Goal: Information Seeking & Learning: Learn about a topic

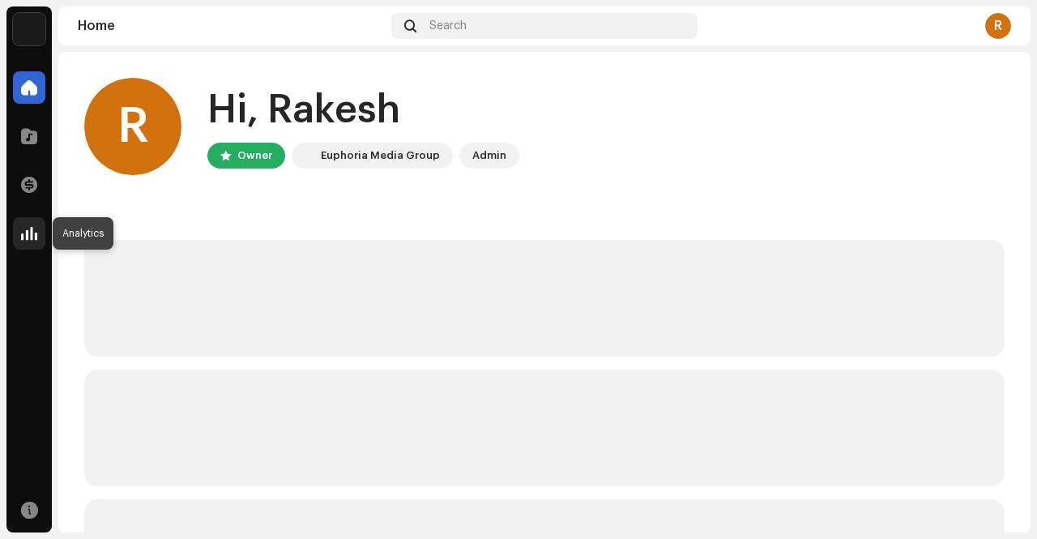
click at [28, 234] on span at bounding box center [29, 233] width 16 height 13
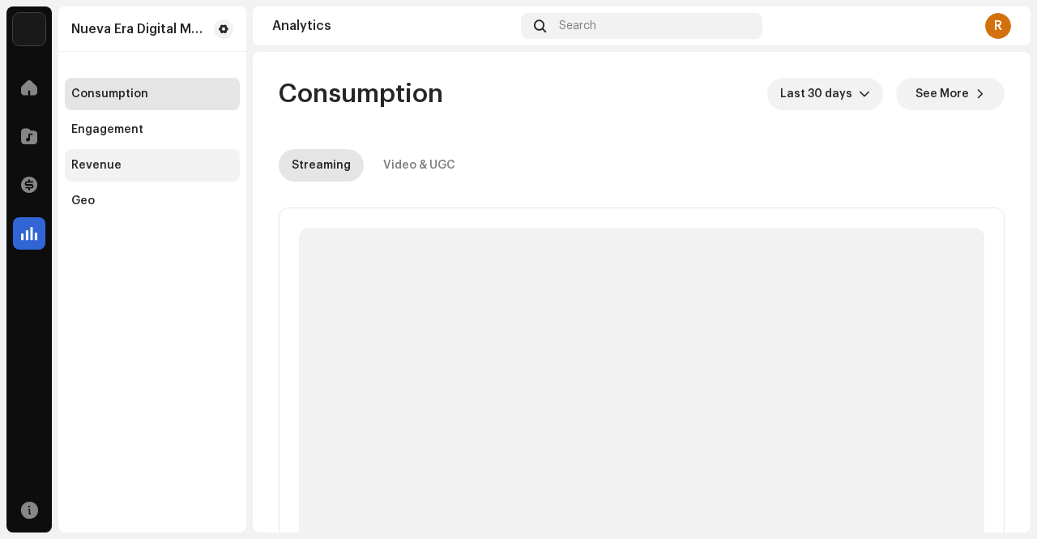
click at [139, 165] on div "Revenue" at bounding box center [152, 165] width 162 height 13
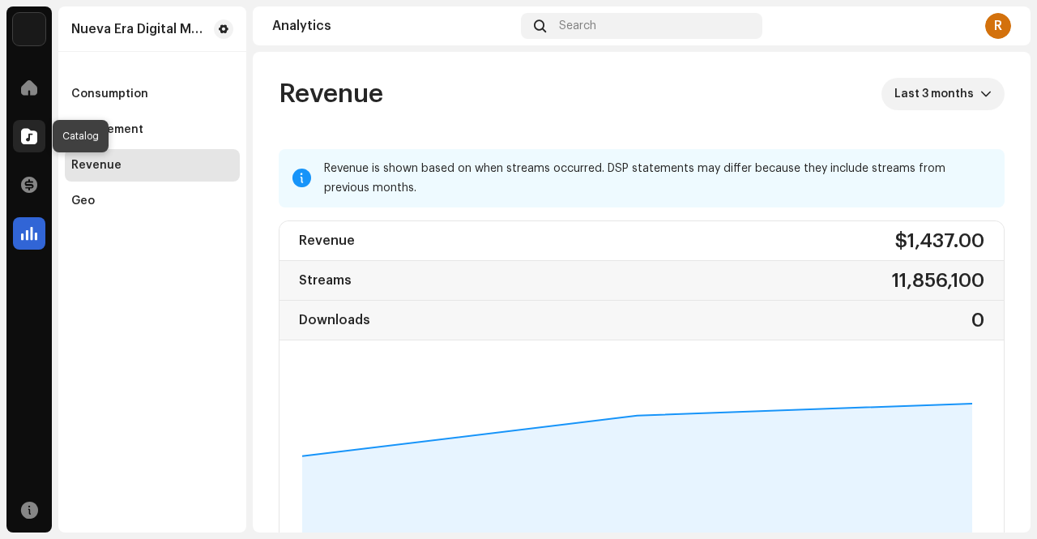
click at [32, 123] on div at bounding box center [29, 136] width 32 height 32
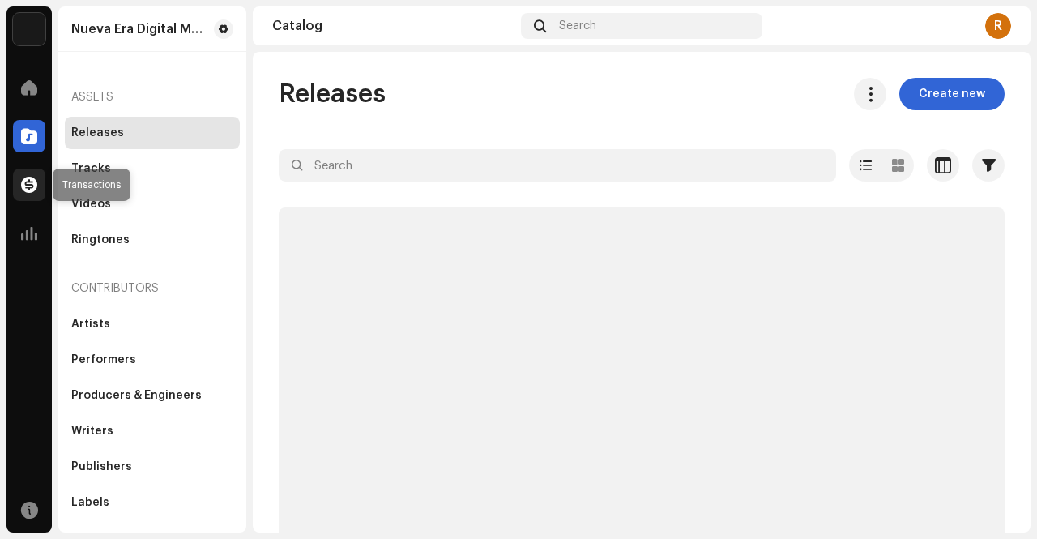
click at [31, 183] on span at bounding box center [29, 184] width 16 height 13
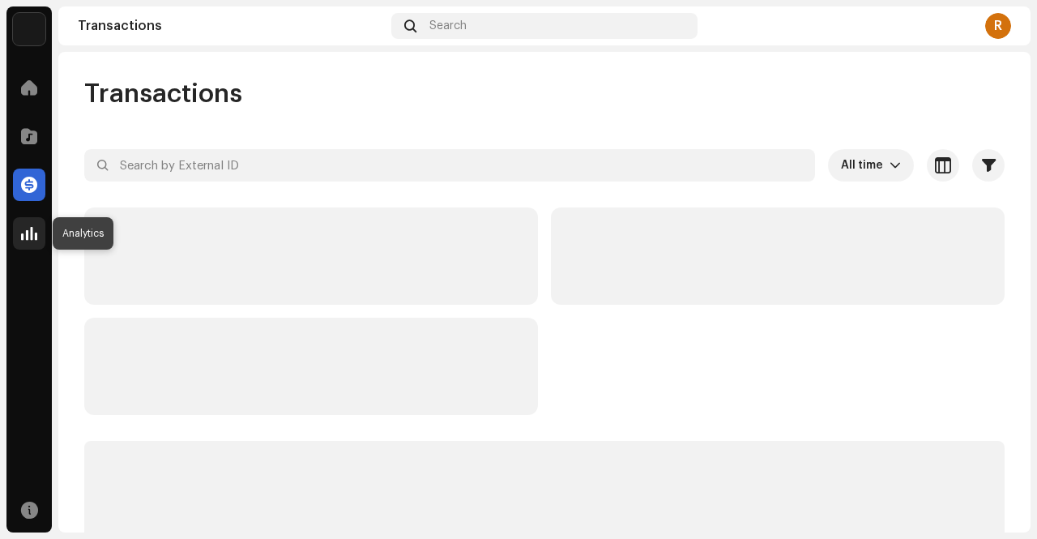
click at [32, 237] on span at bounding box center [29, 233] width 16 height 13
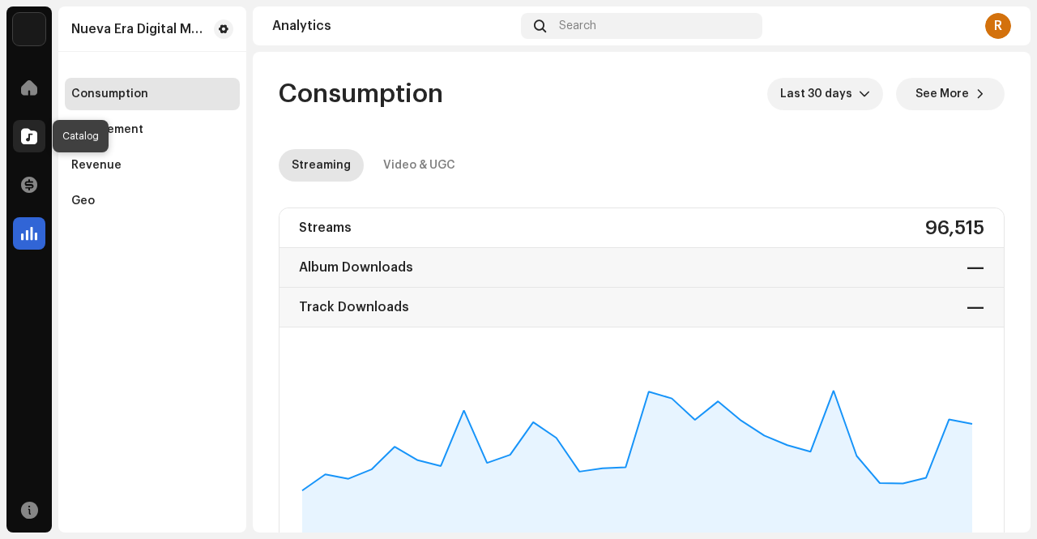
click at [32, 134] on span at bounding box center [29, 136] width 16 height 13
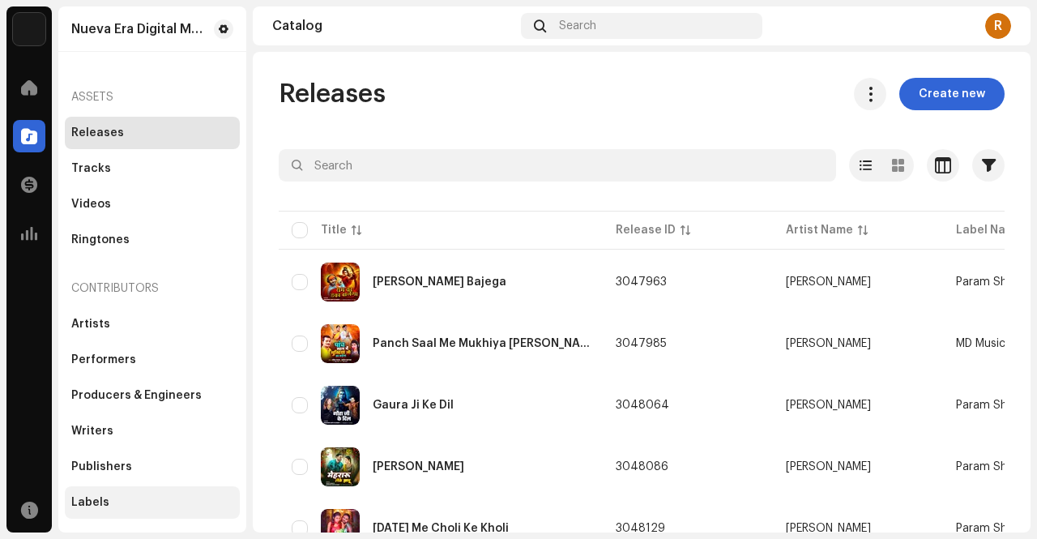
click at [95, 496] on div "Labels" at bounding box center [90, 502] width 38 height 13
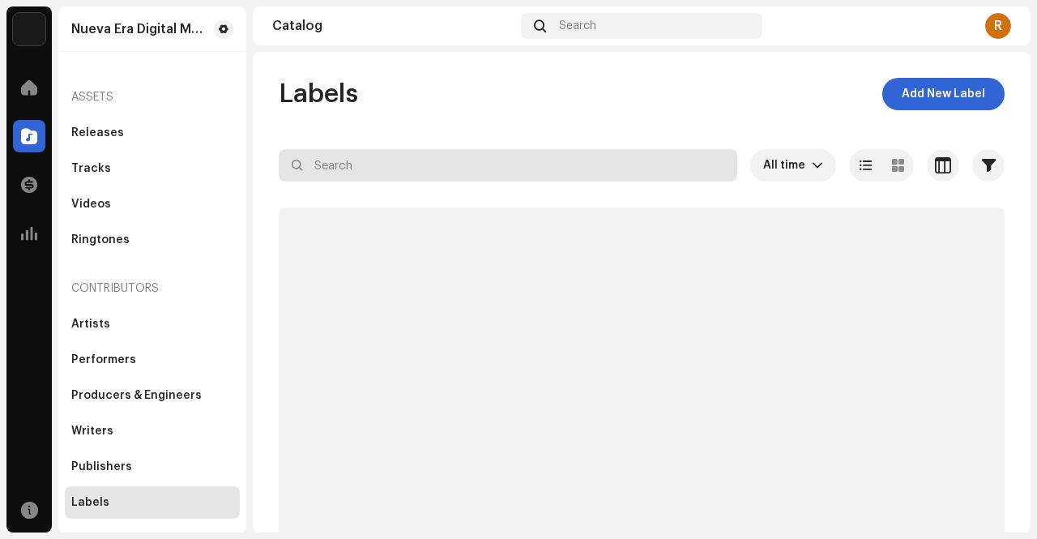
click at [357, 165] on input "text" at bounding box center [508, 165] width 459 height 32
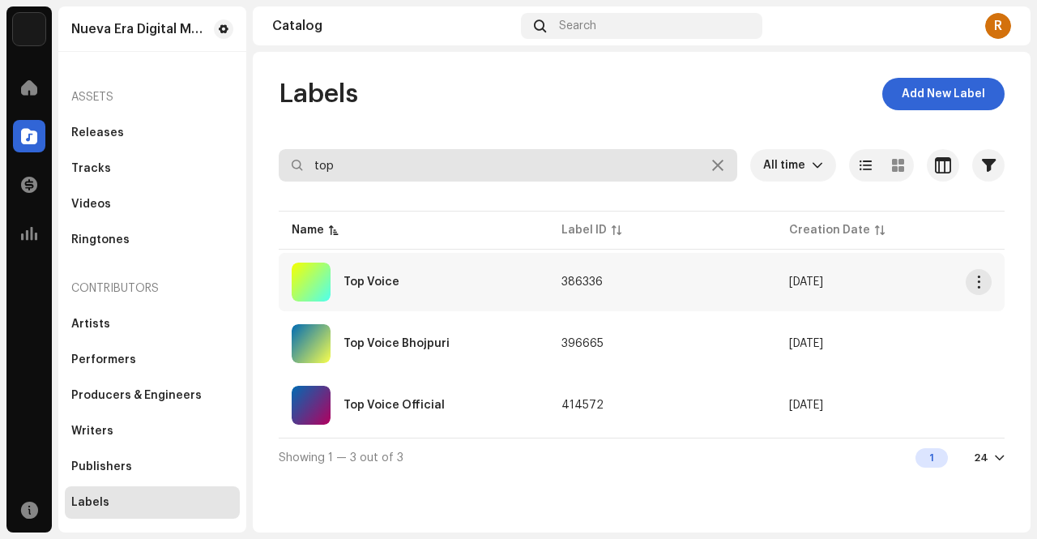
type input "top"
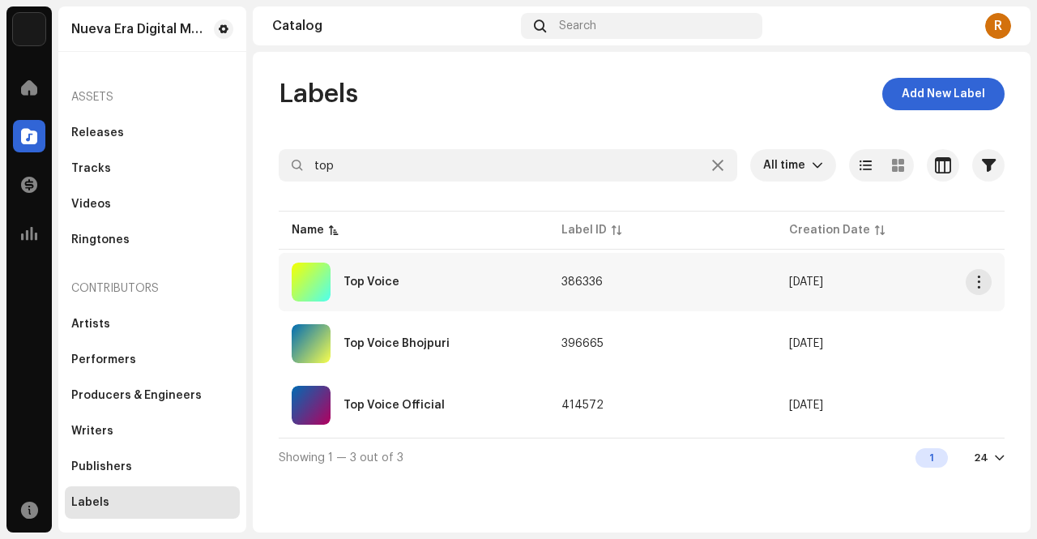
click at [386, 276] on div "Top Voice" at bounding box center [372, 281] width 56 height 11
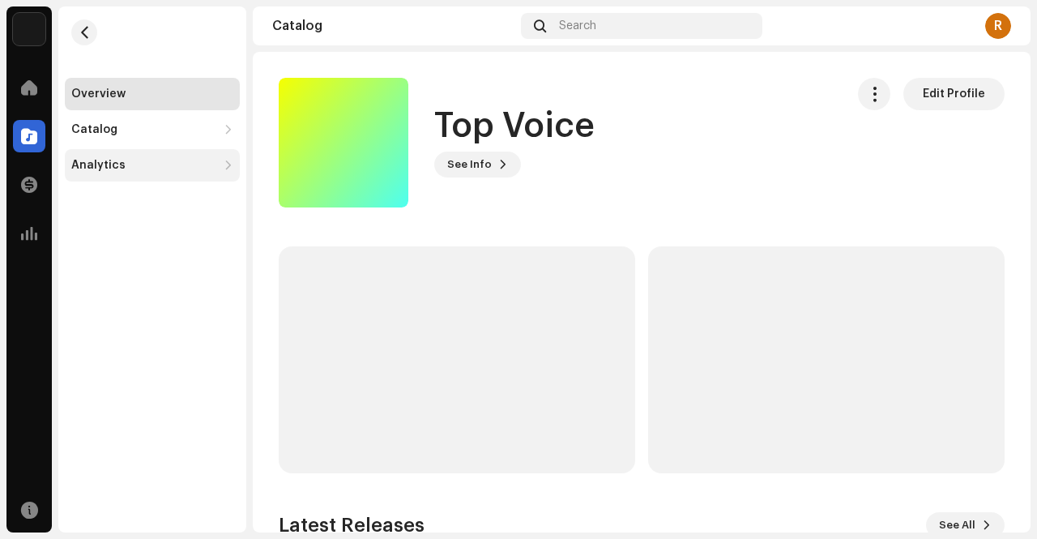
click at [197, 165] on div "Analytics" at bounding box center [144, 165] width 146 height 13
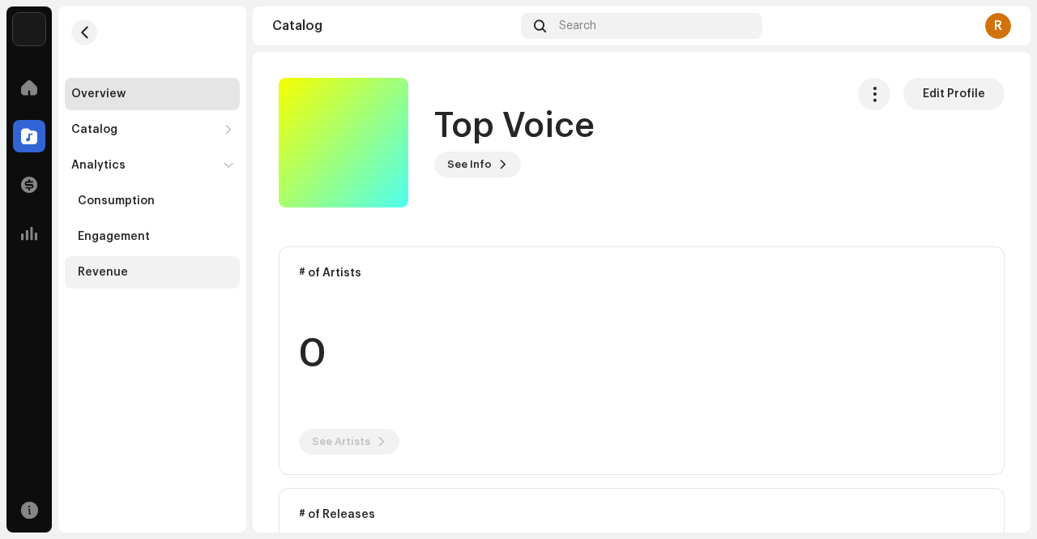
click at [107, 276] on div "Revenue" at bounding box center [103, 272] width 50 height 13
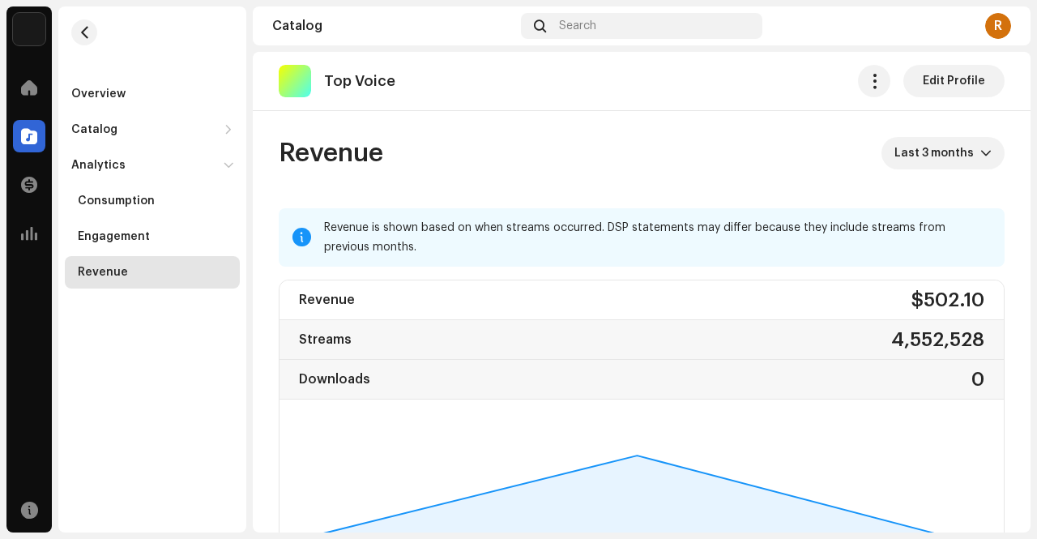
scroll to position [32, 0]
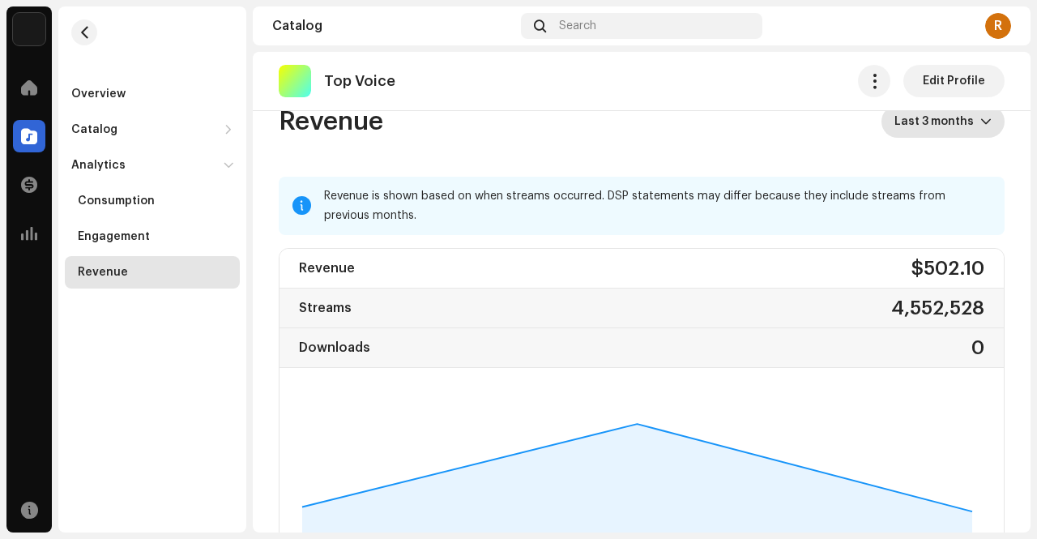
click at [909, 129] on span "Last 3 months" at bounding box center [938, 121] width 86 height 32
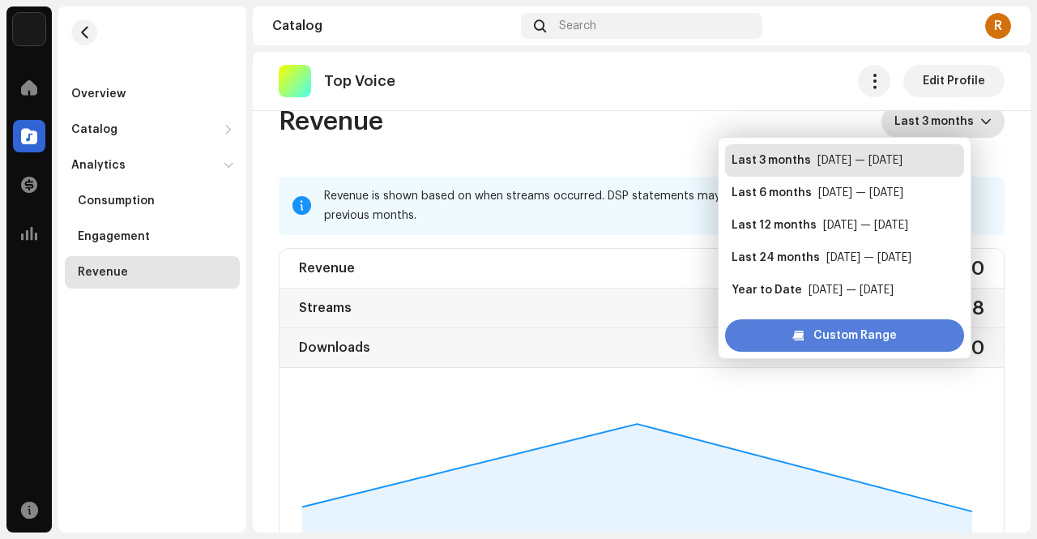
scroll to position [26, 0]
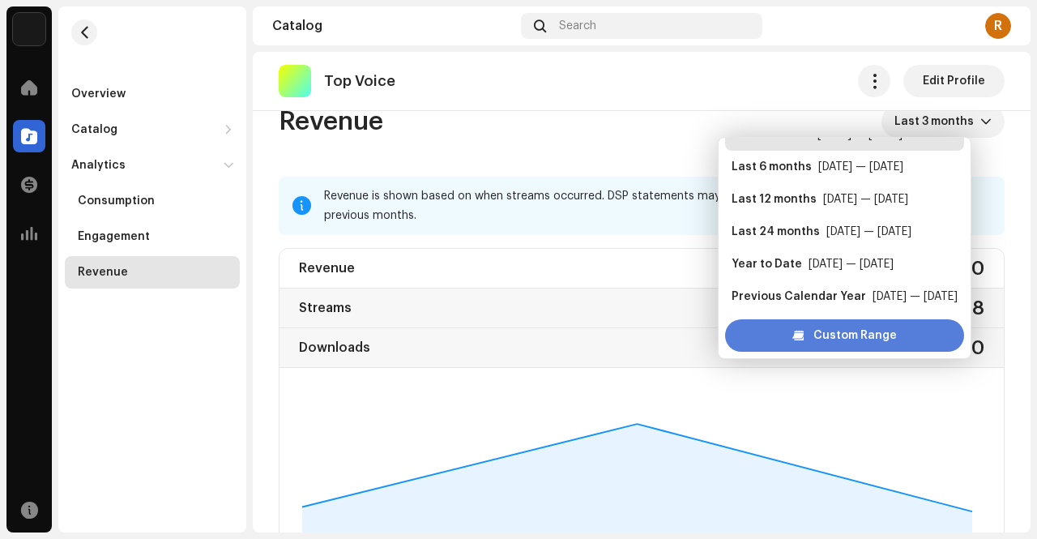
click at [827, 331] on span "Custom Range" at bounding box center [855, 335] width 83 height 32
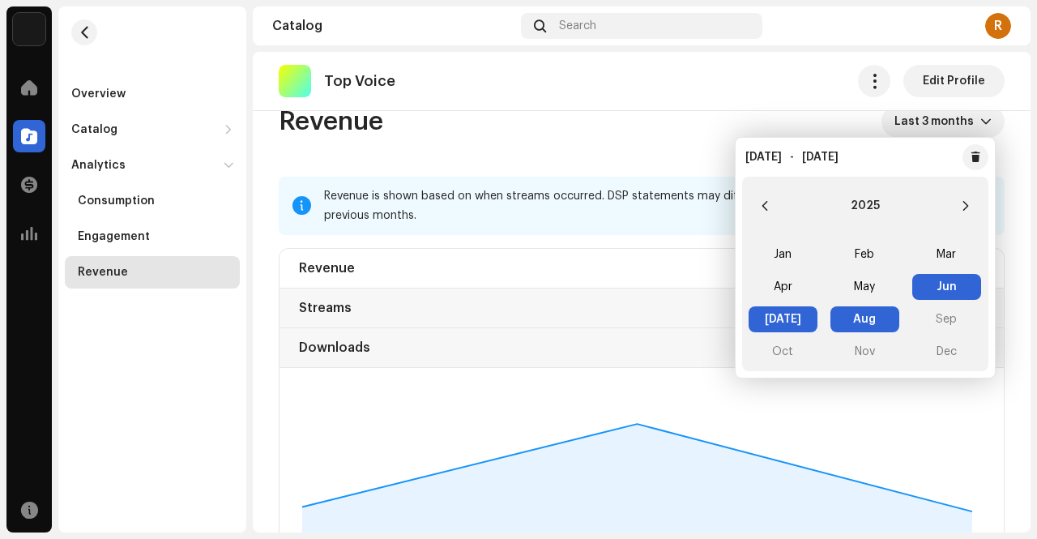
click at [826, 122] on div "Revenue Last 3 months" at bounding box center [642, 121] width 726 height 32
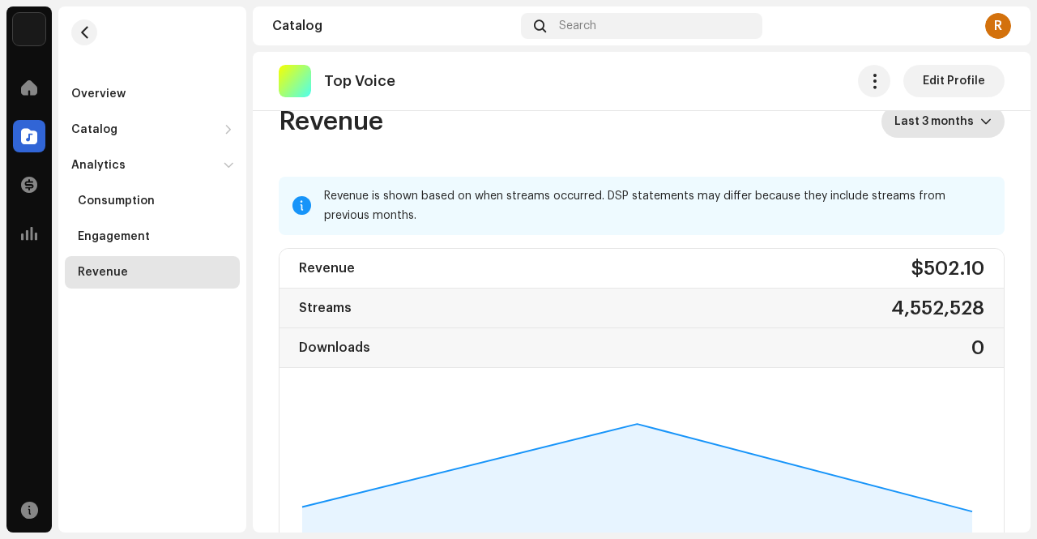
click at [917, 126] on span "Last 3 months" at bounding box center [938, 121] width 86 height 32
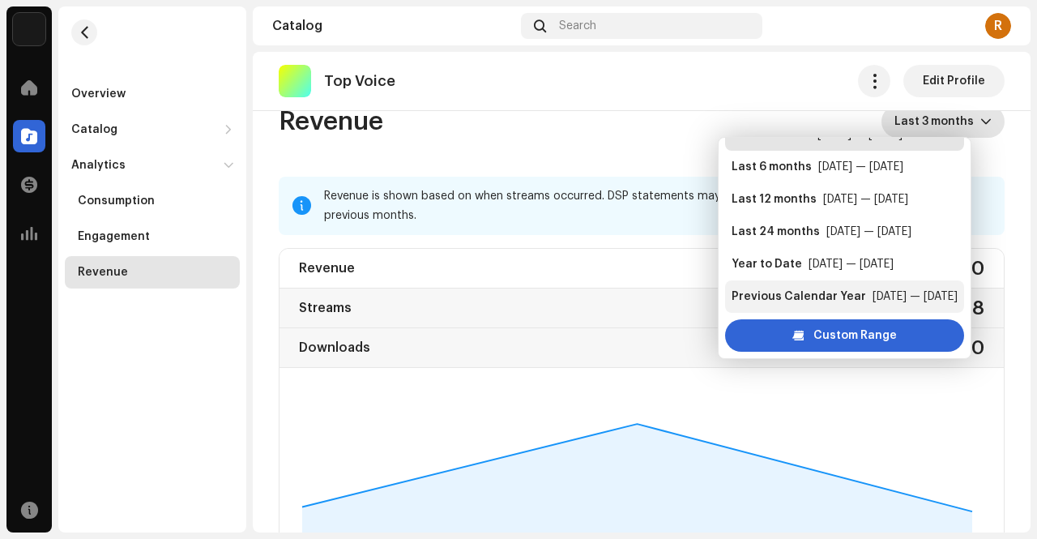
scroll to position [32, 0]
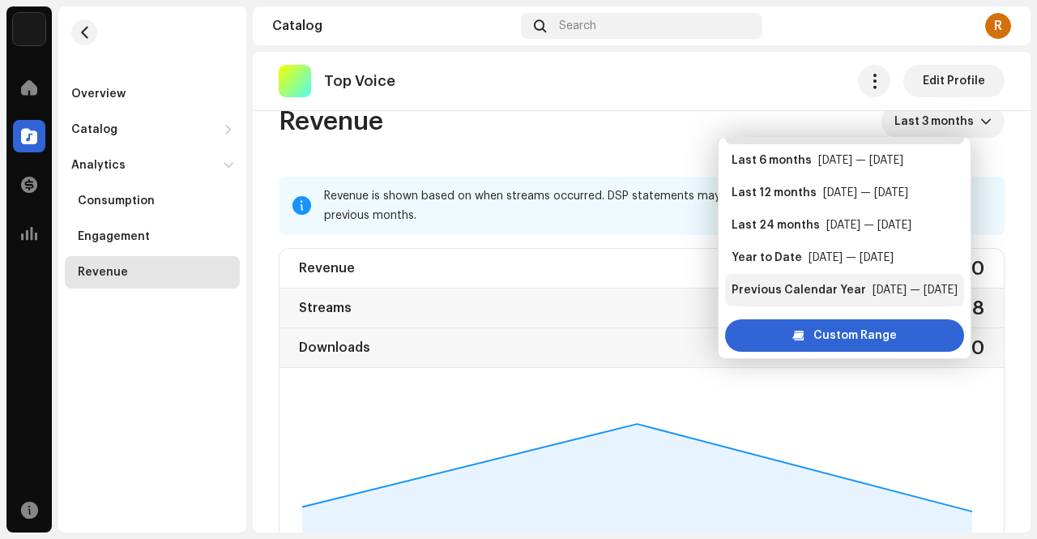
click at [832, 284] on div "Previous Calendar Year" at bounding box center [799, 290] width 135 height 16
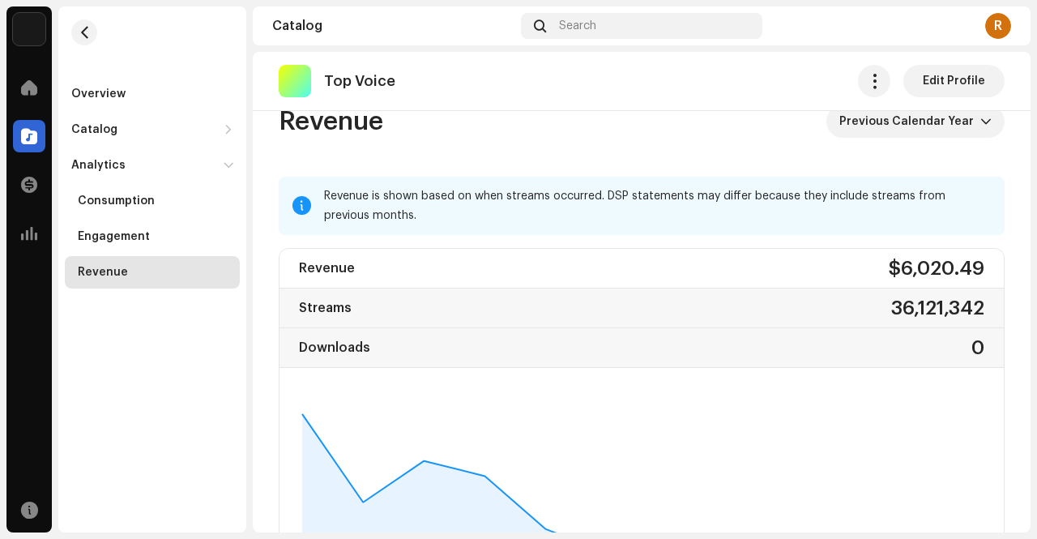
drag, startPoint x: 858, startPoint y: 265, endPoint x: 974, endPoint y: 265, distance: 115.9
click at [974, 265] on div "Revenue $6,020.49" at bounding box center [642, 269] width 725 height 40
copy div "$6,020.49"
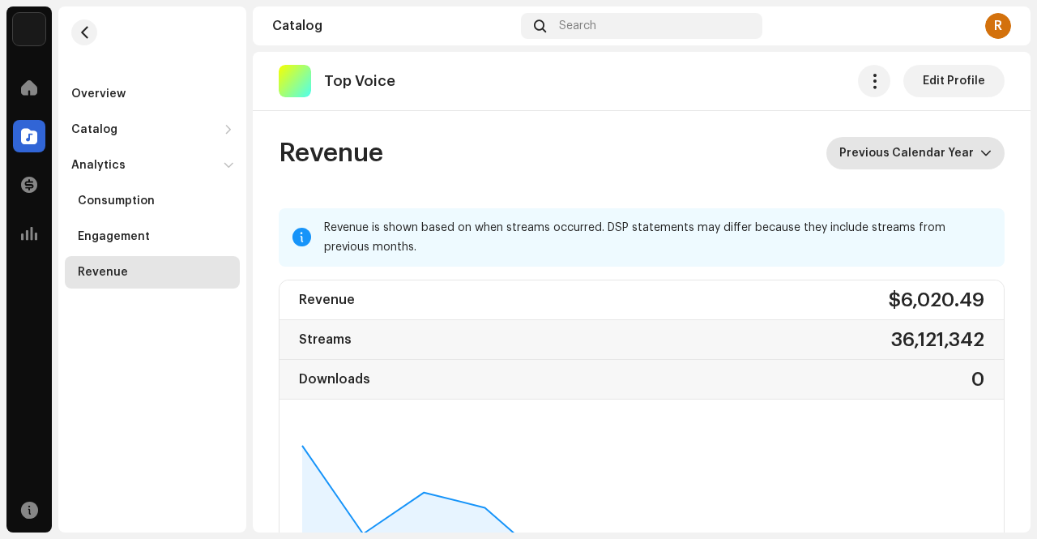
click at [960, 157] on span "Previous Calendar Year" at bounding box center [910, 153] width 141 height 32
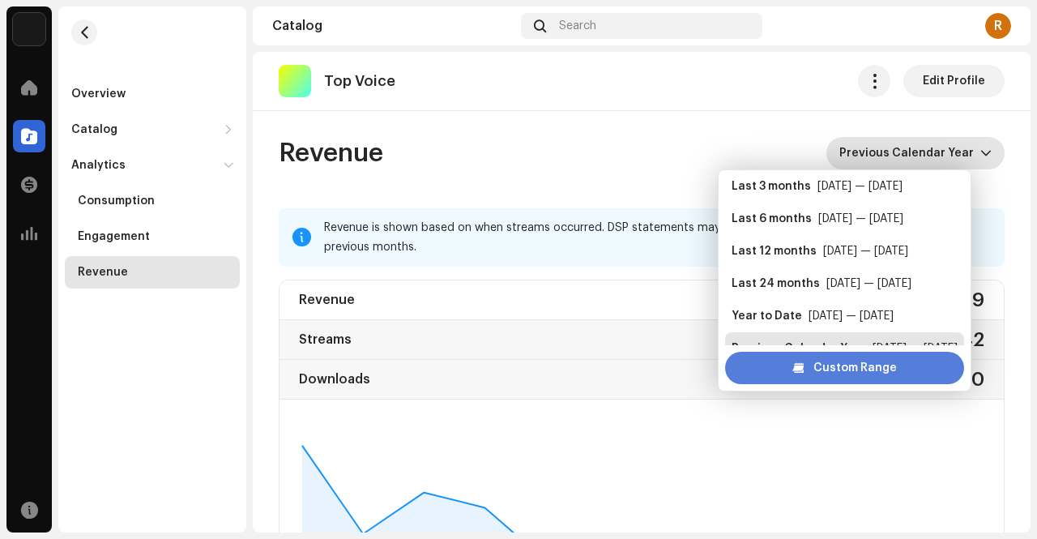
scroll to position [26, 0]
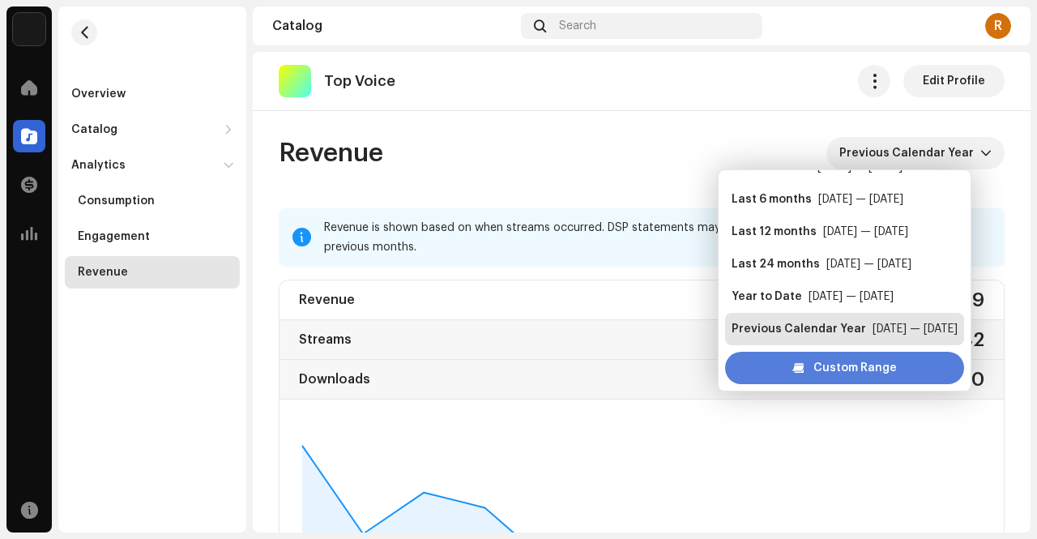
click at [866, 367] on span "Custom Range" at bounding box center [855, 368] width 83 height 32
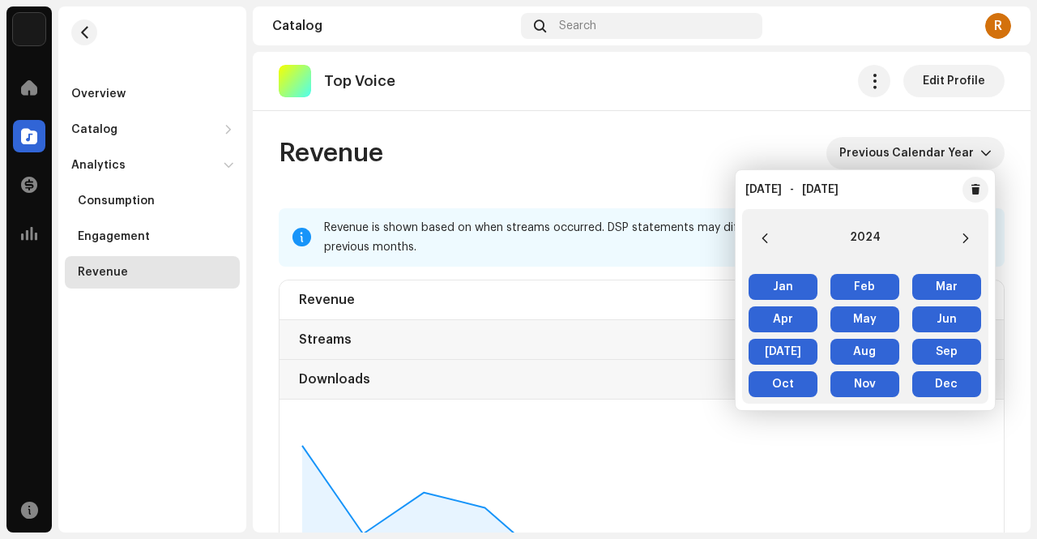
click at [780, 286] on span "[PERSON_NAME]" at bounding box center [783, 287] width 69 height 26
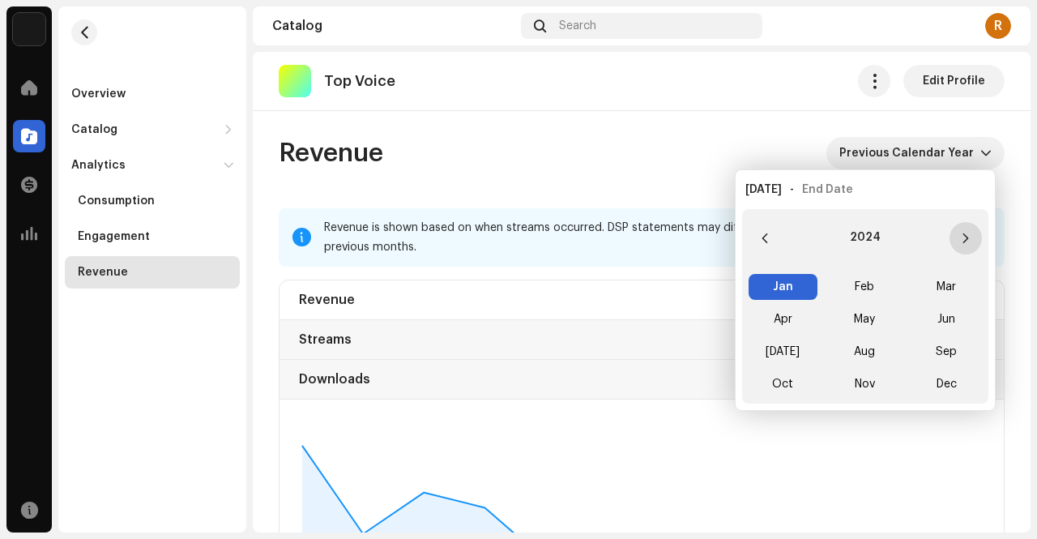
click at [967, 231] on button "Next Year" at bounding box center [966, 238] width 32 height 32
click at [769, 233] on icon "Previous Year" at bounding box center [764, 238] width 11 height 11
click at [867, 350] on span "Aug" at bounding box center [865, 352] width 69 height 26
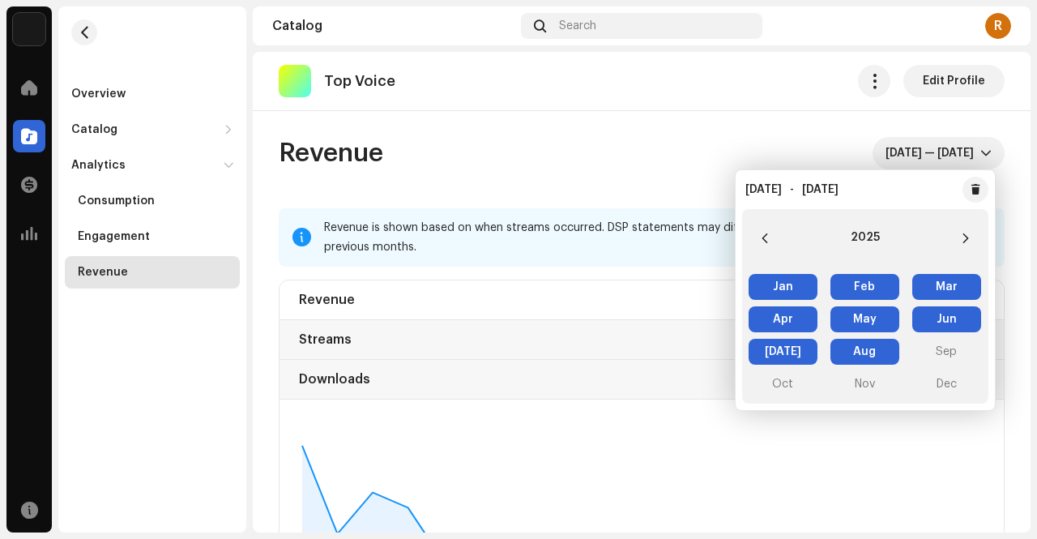
click at [689, 114] on re-o-revenue-dashboard-header "Revenue [DATE] — [DATE]" at bounding box center [642, 159] width 726 height 97
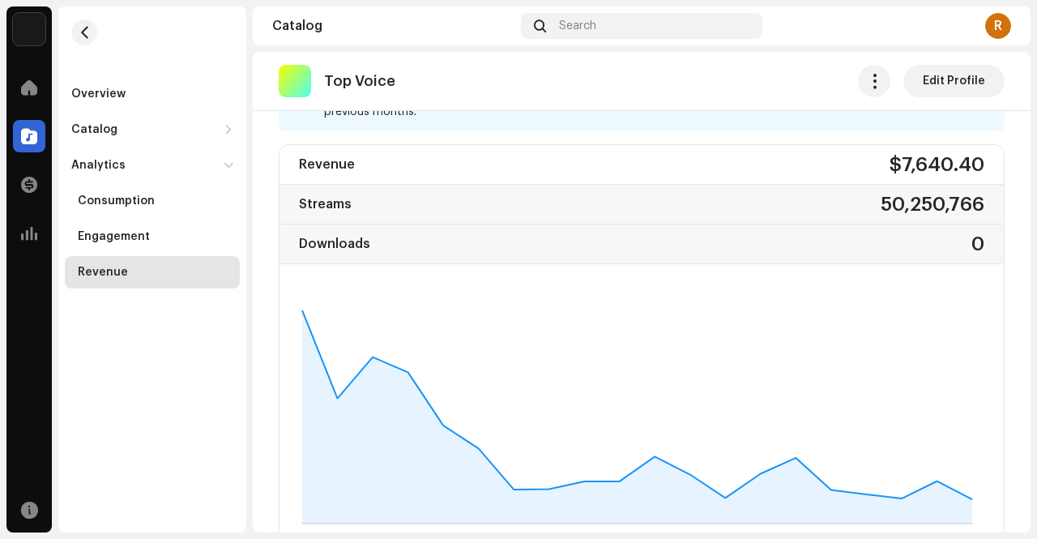
scroll to position [125, 0]
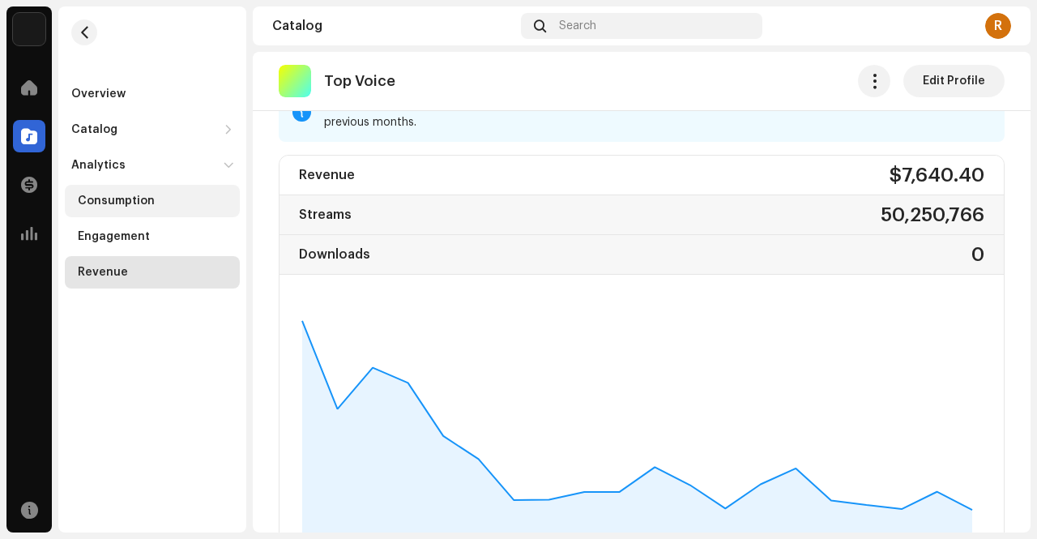
click at [137, 199] on div "Consumption" at bounding box center [116, 201] width 77 height 13
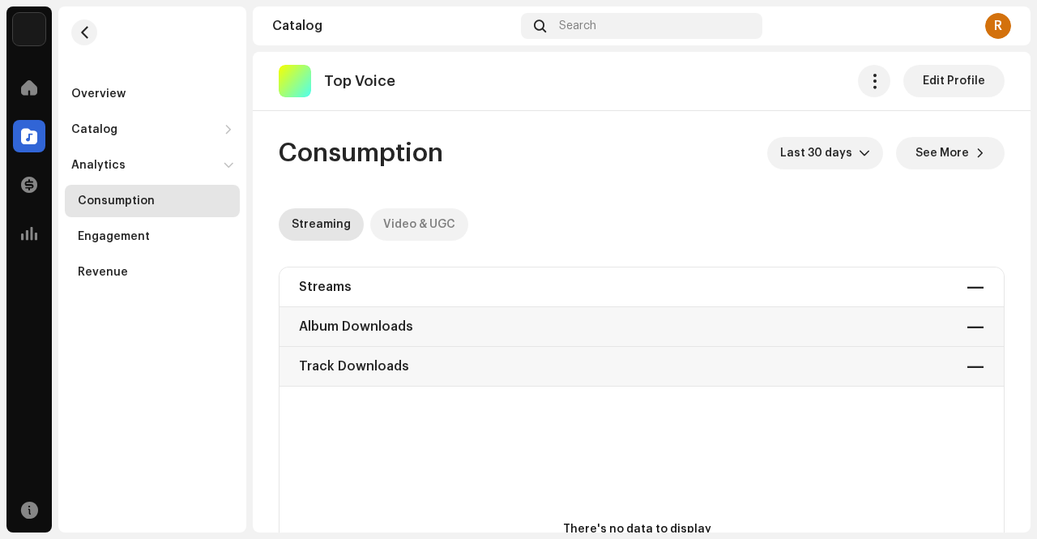
click at [411, 224] on div "Video & UGC" at bounding box center [419, 224] width 72 height 32
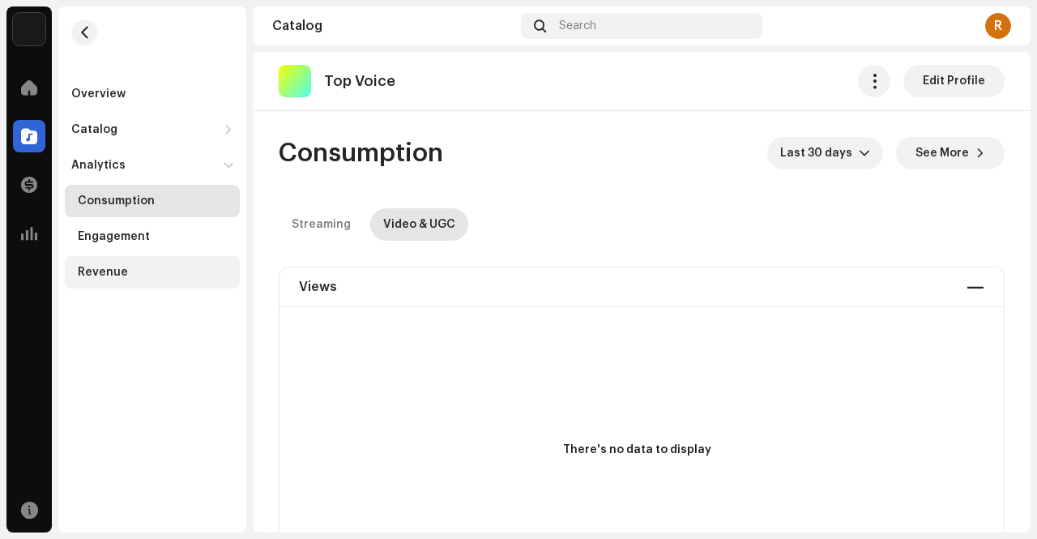
click at [126, 268] on div "Revenue" at bounding box center [156, 272] width 156 height 13
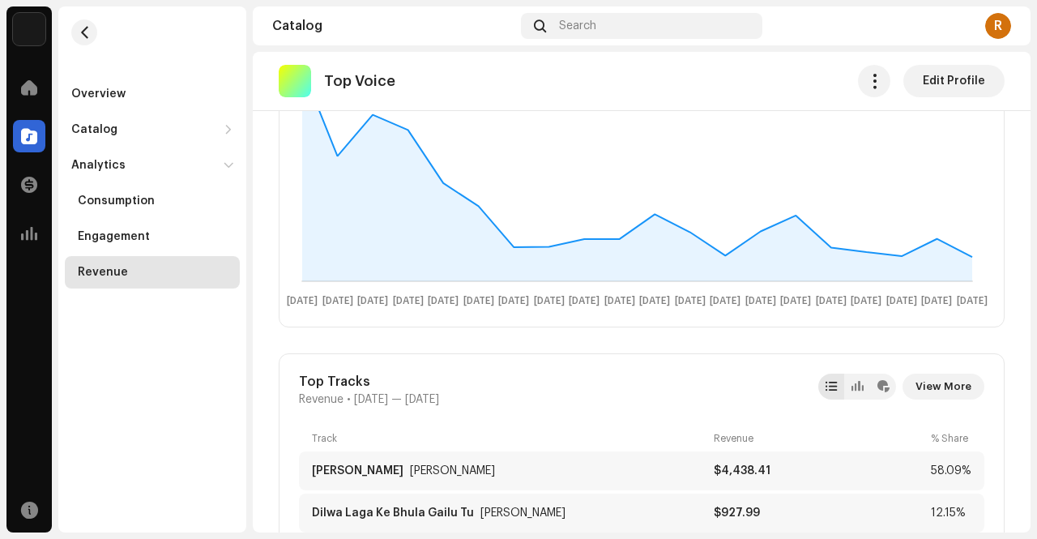
scroll to position [379, 0]
click at [945, 378] on span "View More" at bounding box center [944, 386] width 56 height 32
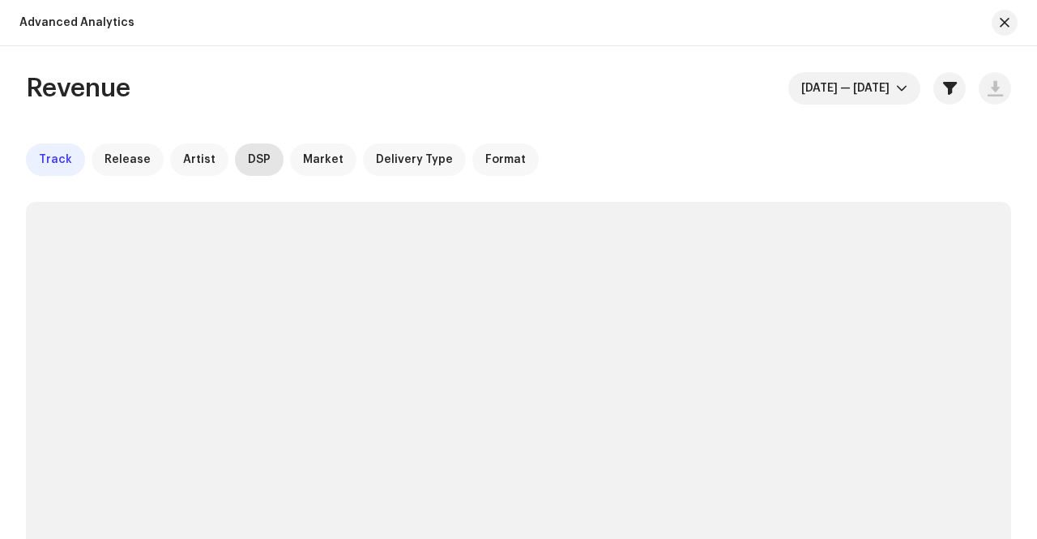
click at [242, 166] on div "DSP" at bounding box center [259, 159] width 49 height 32
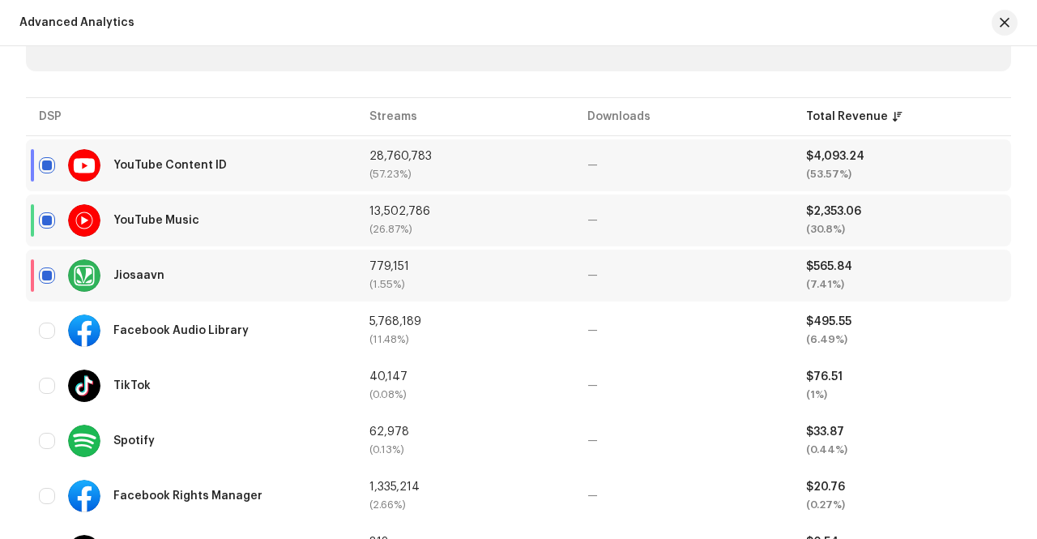
scroll to position [535, 0]
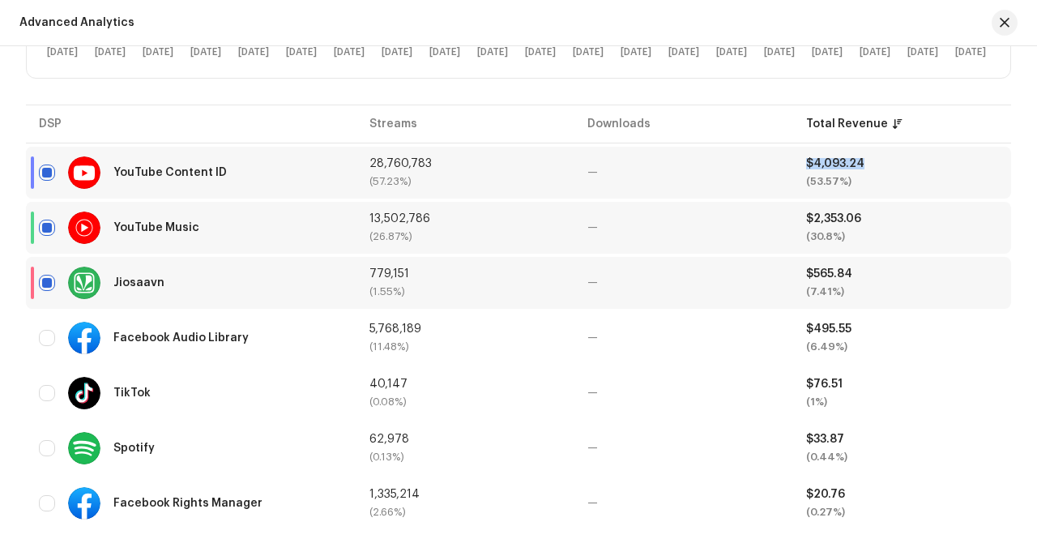
drag, startPoint x: 858, startPoint y: 161, endPoint x: 804, endPoint y: 157, distance: 53.6
click at [806, 158] on div "$4,093.24" at bounding box center [902, 163] width 192 height 11
drag, startPoint x: 863, startPoint y: 216, endPoint x: 801, endPoint y: 215, distance: 62.4
click at [801, 215] on td "$2,353.06 (30.8%)" at bounding box center [902, 228] width 218 height 52
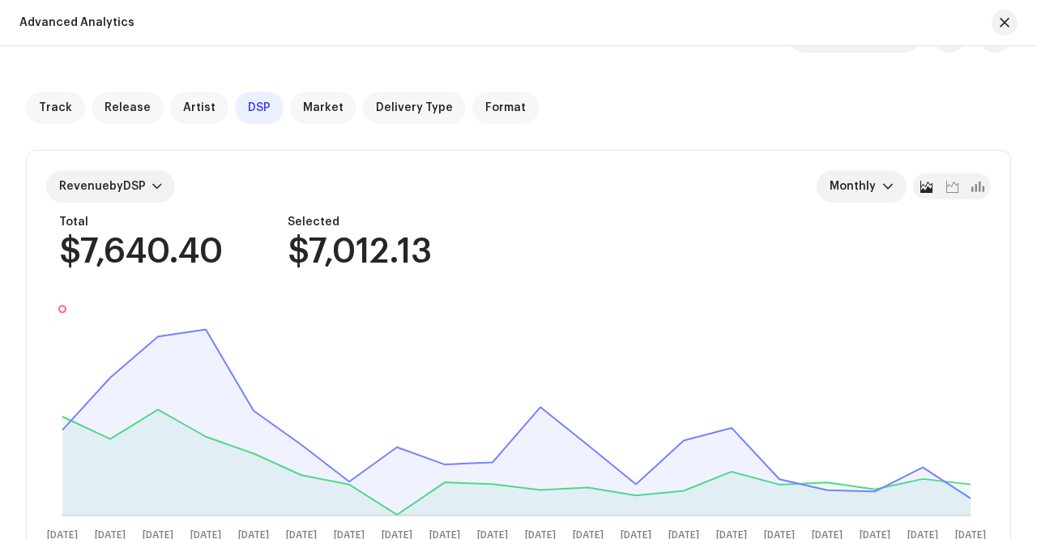
scroll to position [0, 0]
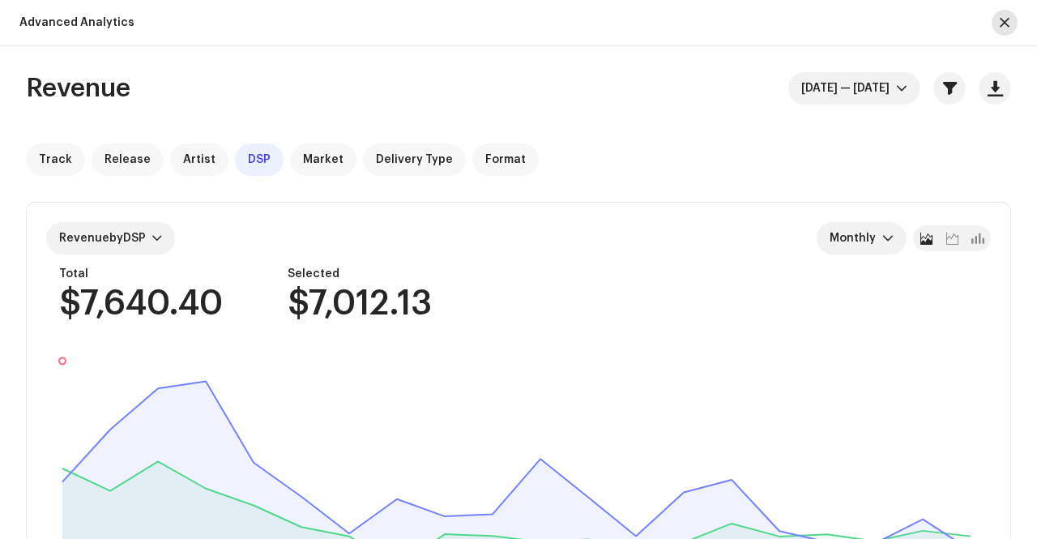
click at [999, 22] on button "button" at bounding box center [1005, 23] width 26 height 26
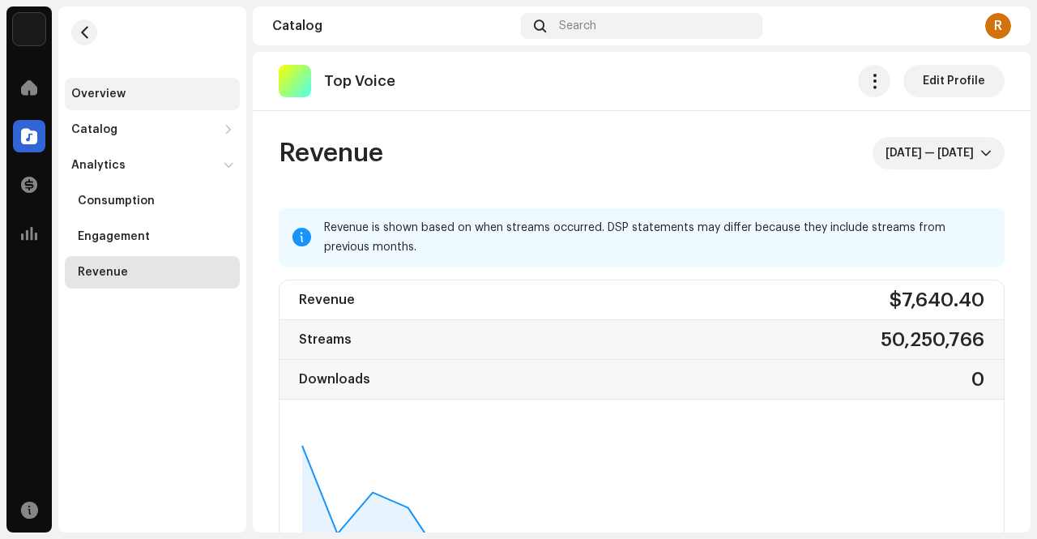
click at [104, 96] on div "Overview" at bounding box center [98, 94] width 54 height 13
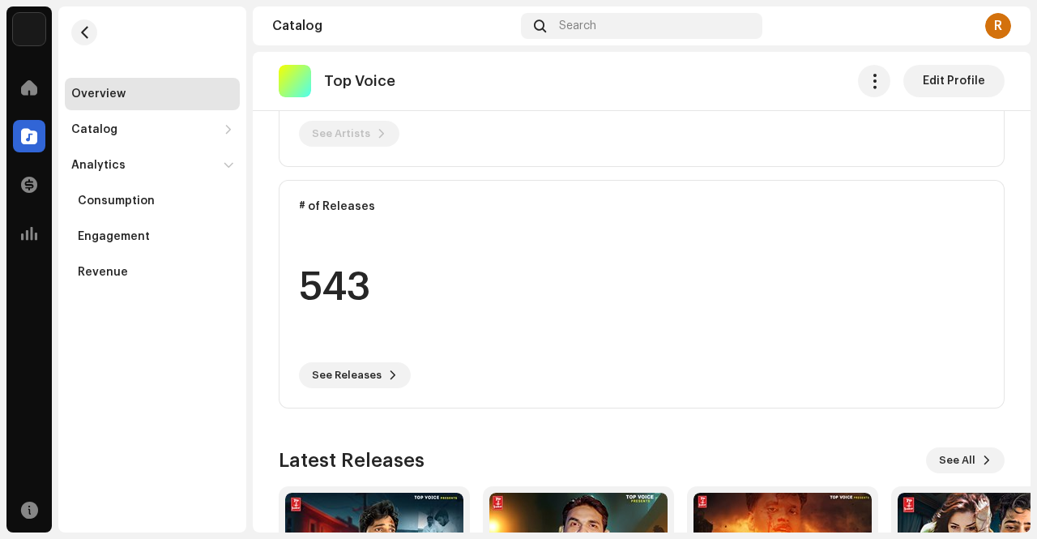
scroll to position [180, 0]
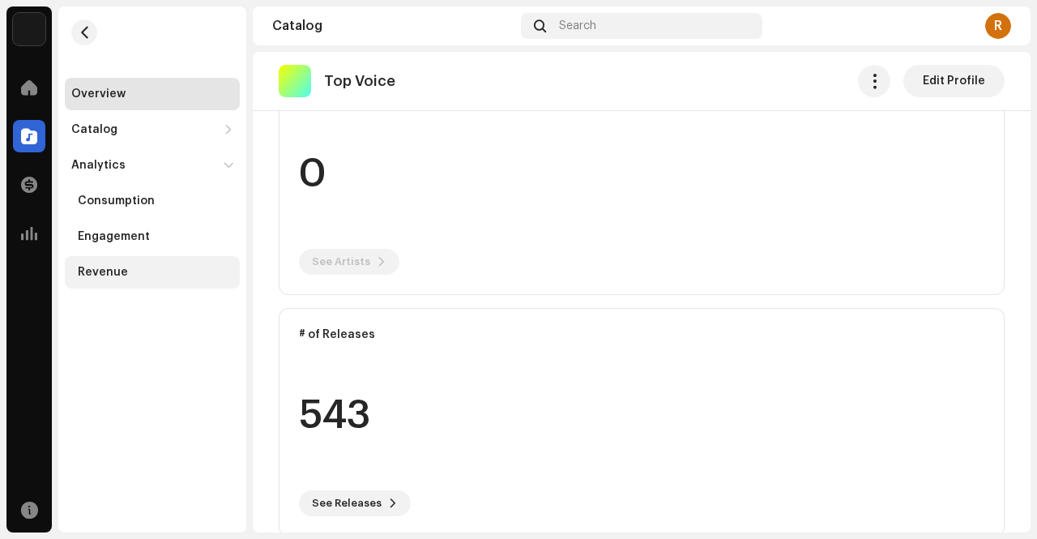
click at [126, 273] on div "Revenue" at bounding box center [156, 272] width 156 height 13
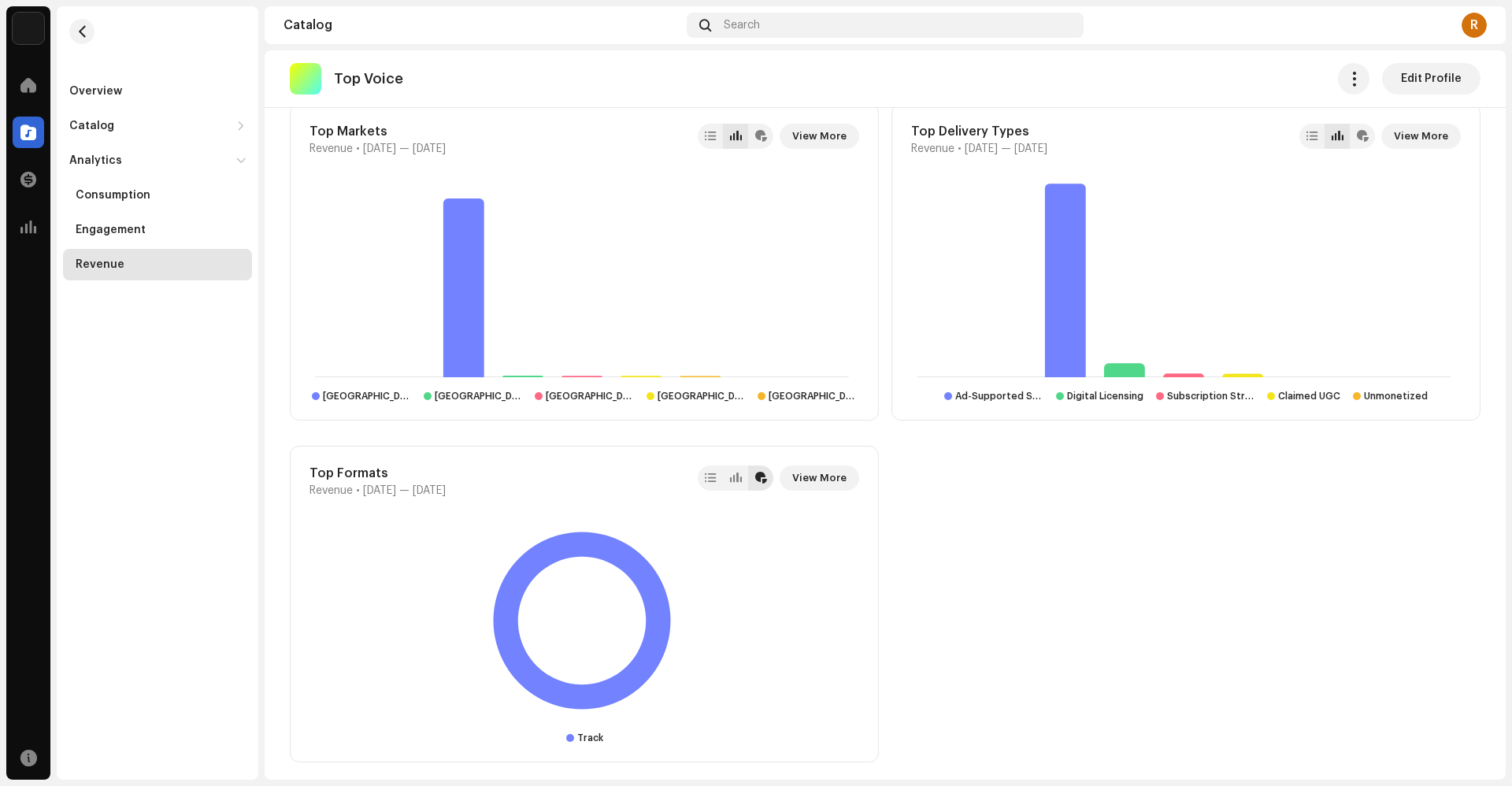
scroll to position [1259, 0]
